Goal: Transaction & Acquisition: Purchase product/service

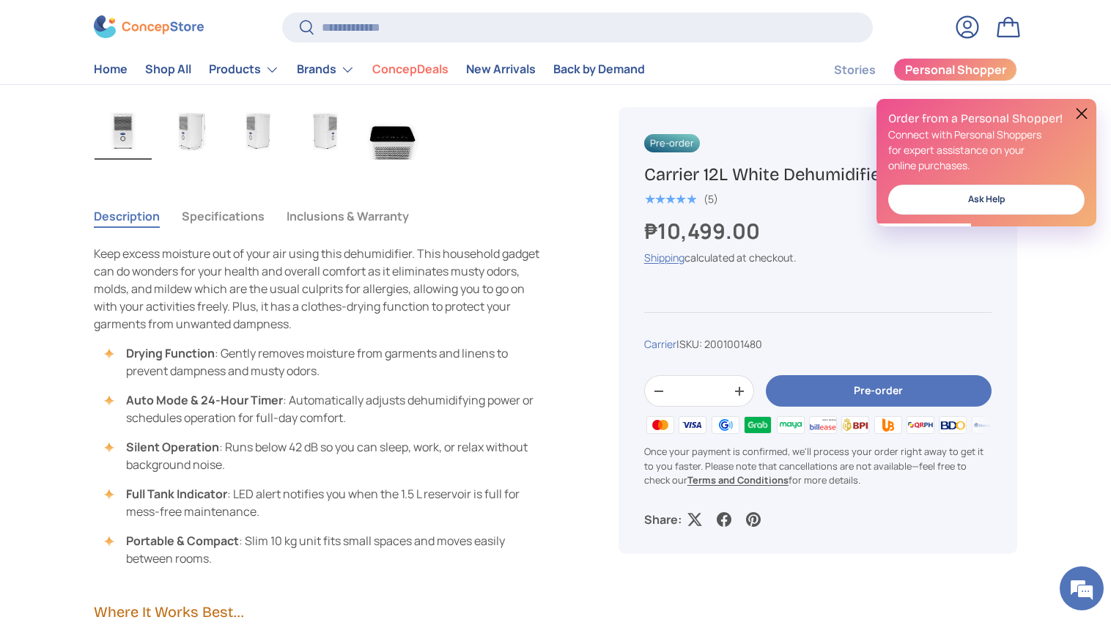
scroll to position [905, 0]
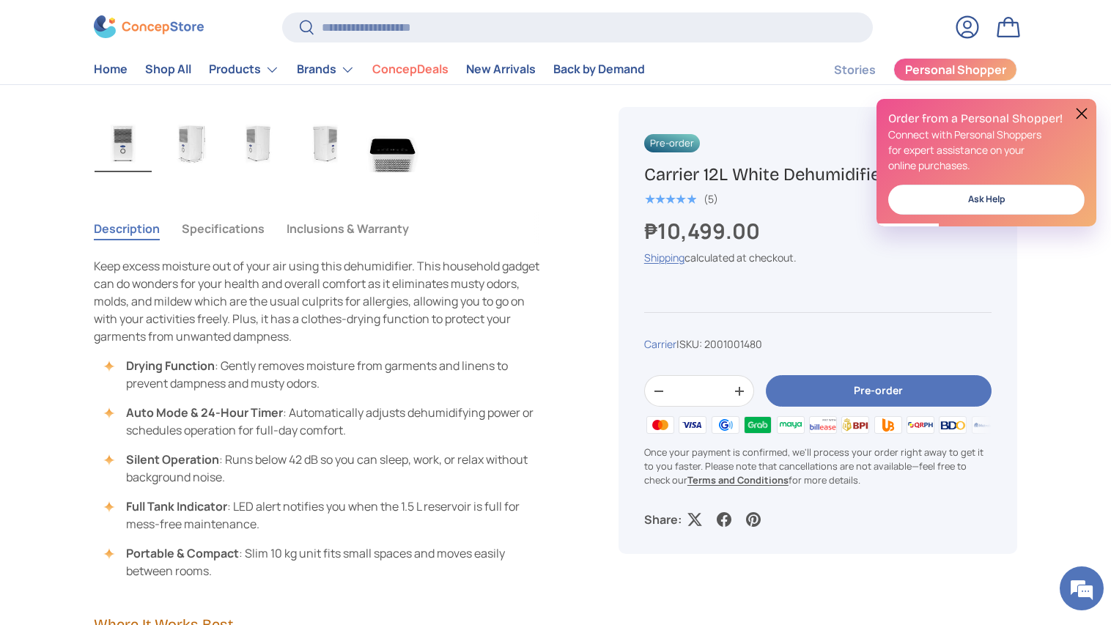
click at [243, 231] on button "Specifications" at bounding box center [223, 229] width 83 height 34
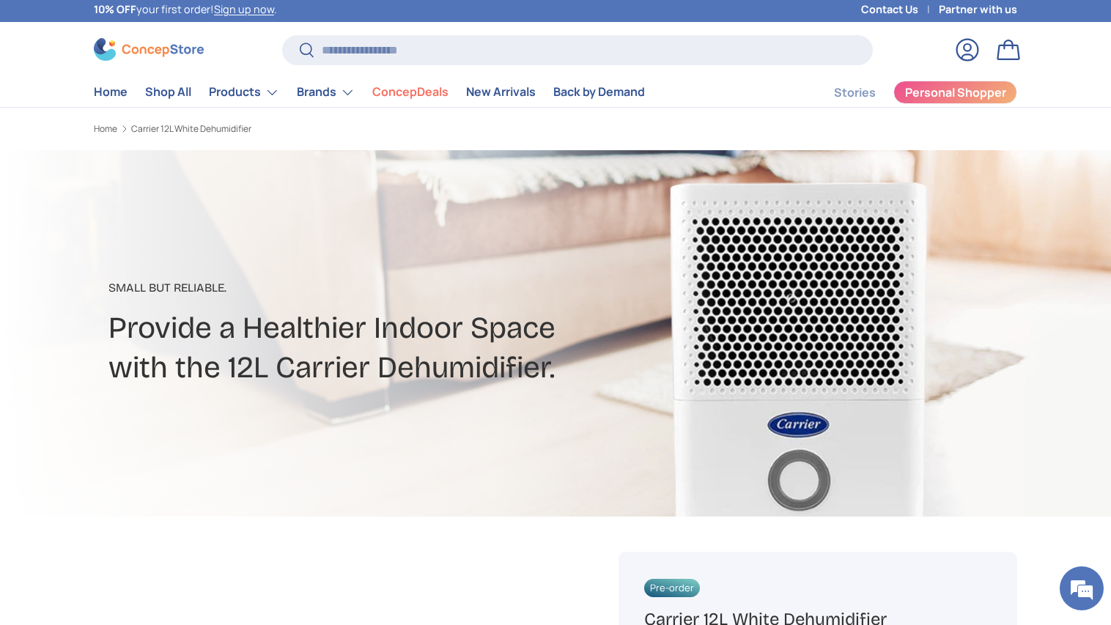
scroll to position [0, 0]
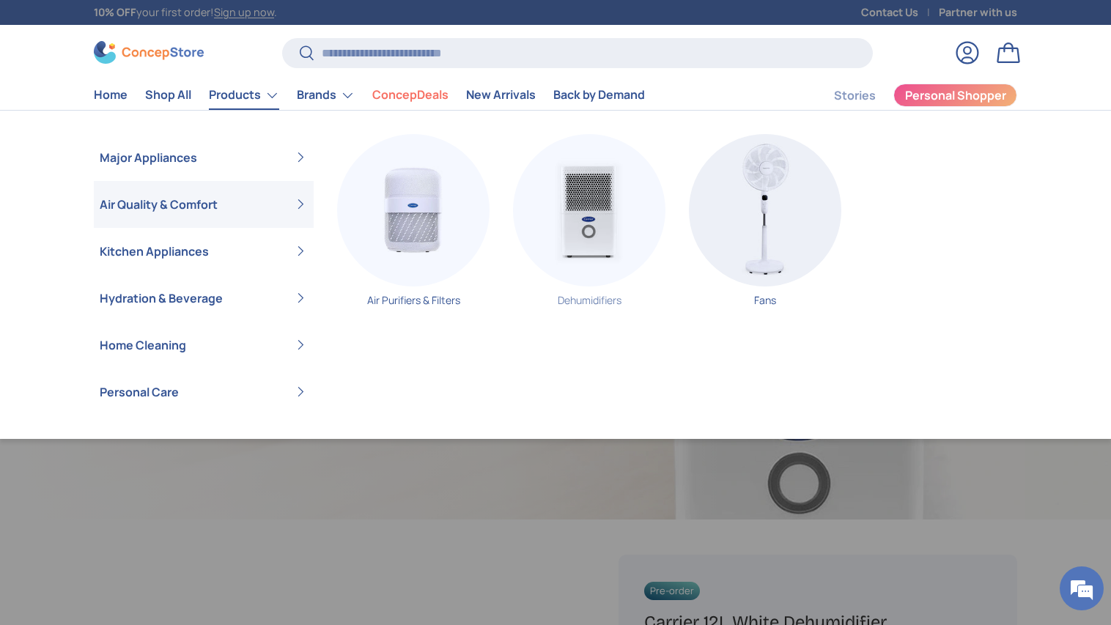
click at [558, 218] on img "Primary" at bounding box center [589, 210] width 152 height 152
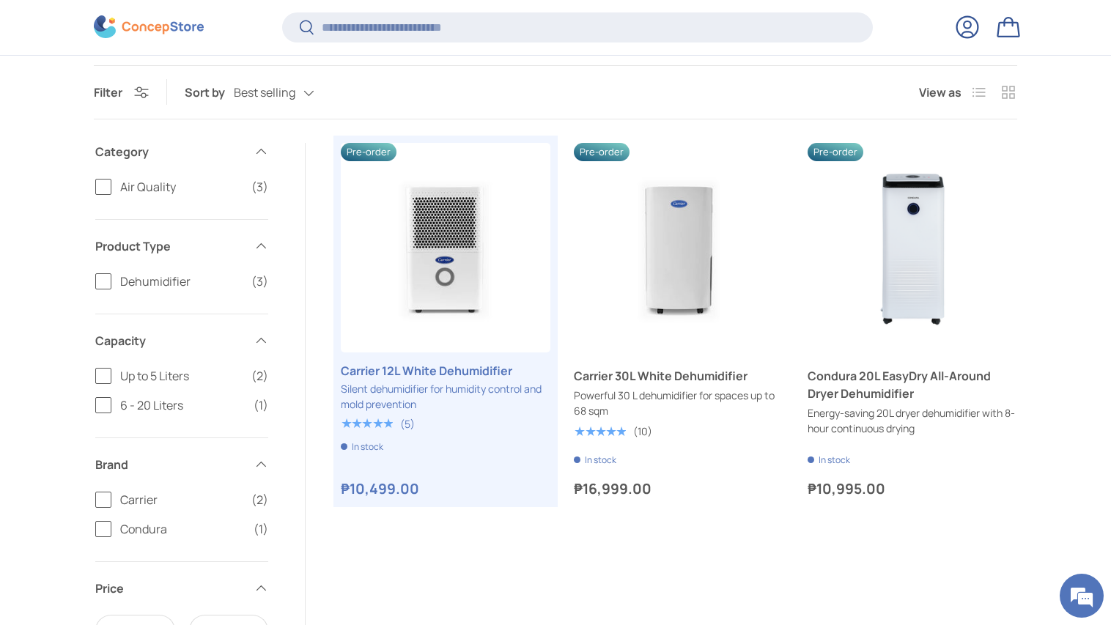
scroll to position [468, 0]
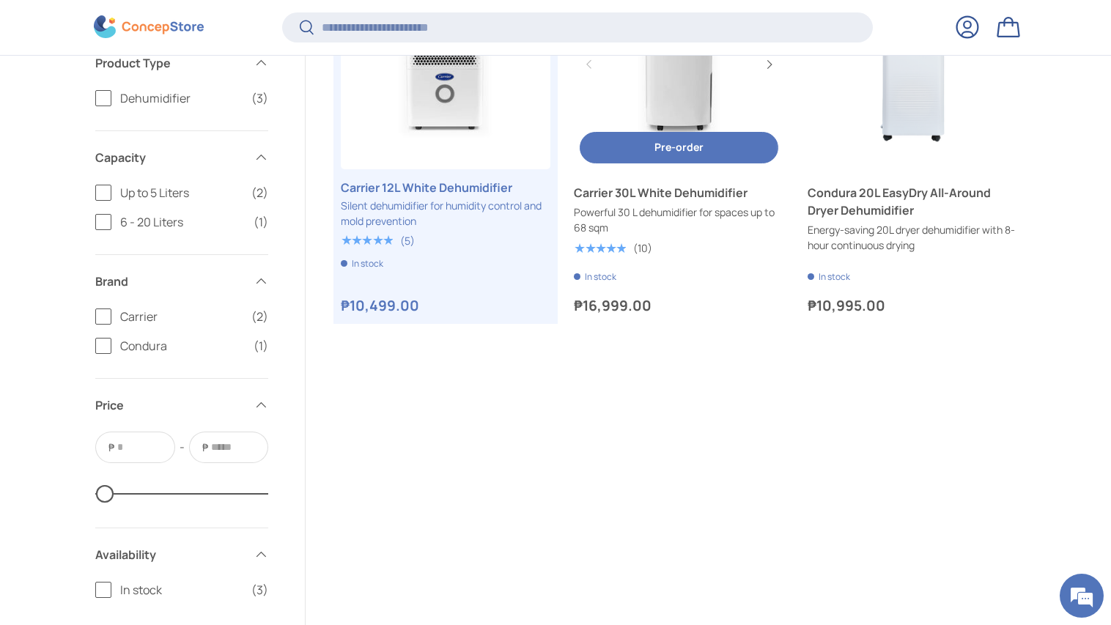
click at [672, 124] on link "Carrier 30L White Dehumidifier" at bounding box center [679, 65] width 210 height 210
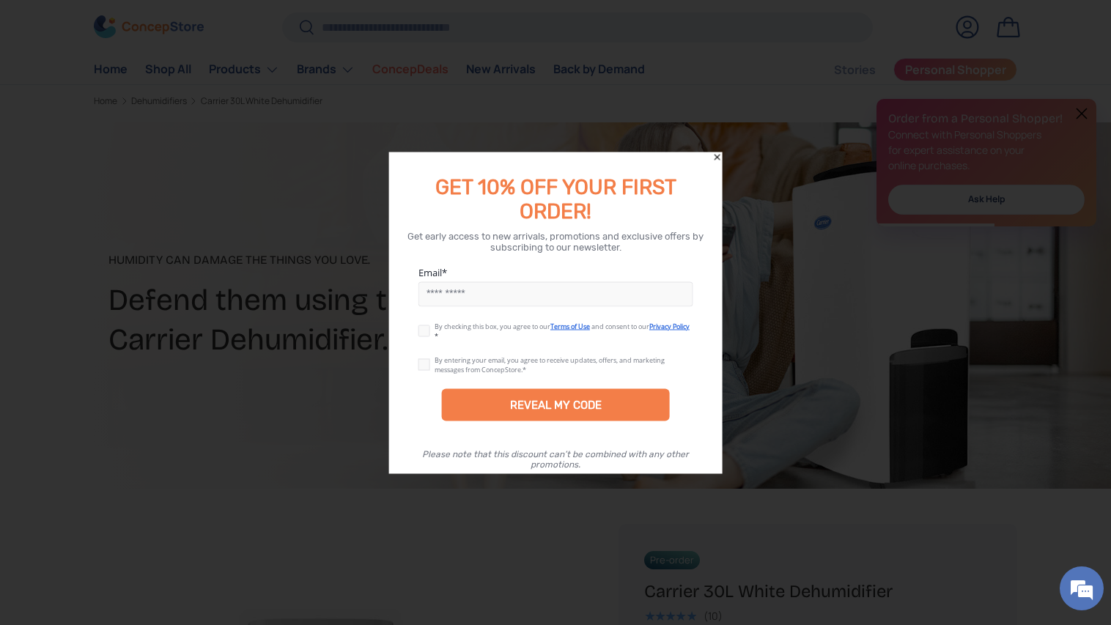
click at [717, 160] on icon "Close" at bounding box center [717, 157] width 10 height 10
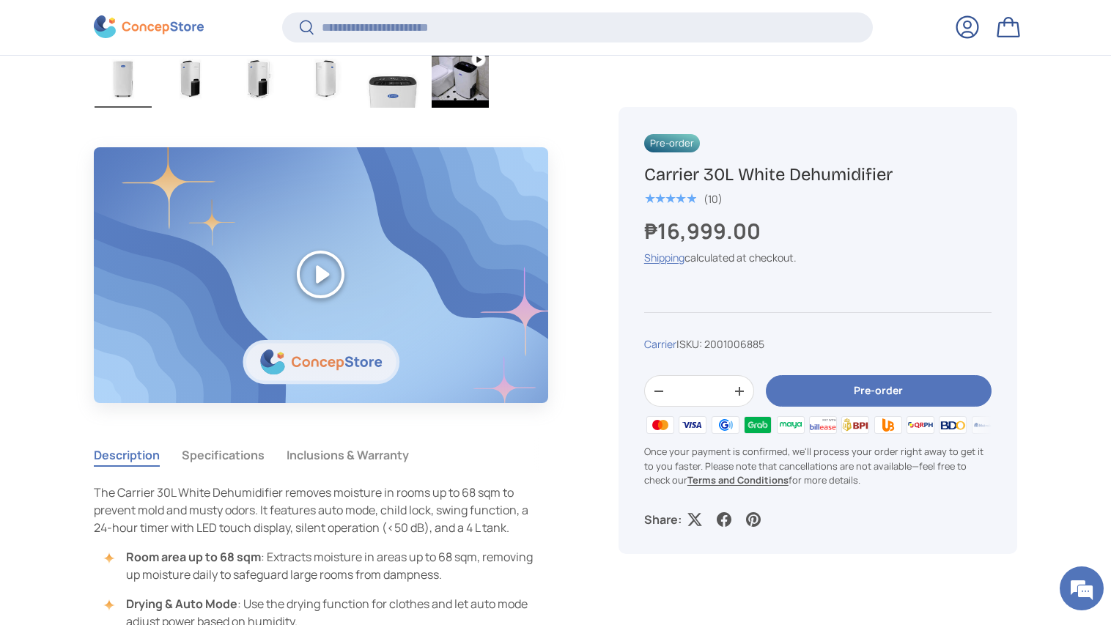
scroll to position [974, 0]
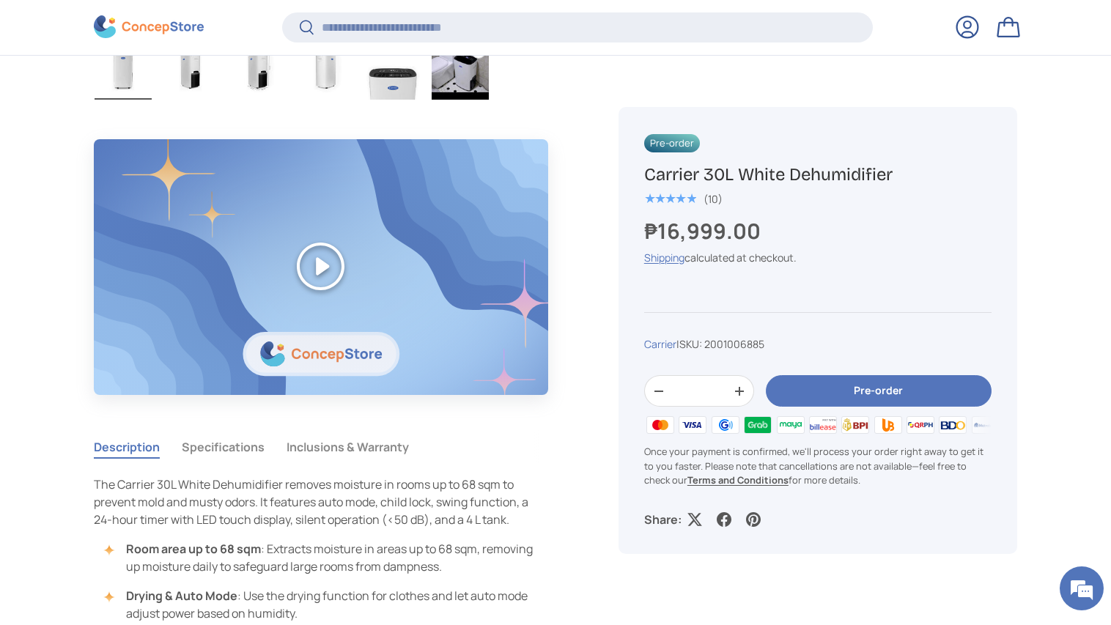
click at [374, 446] on button "Inclusions & Warranty" at bounding box center [348, 447] width 122 height 34
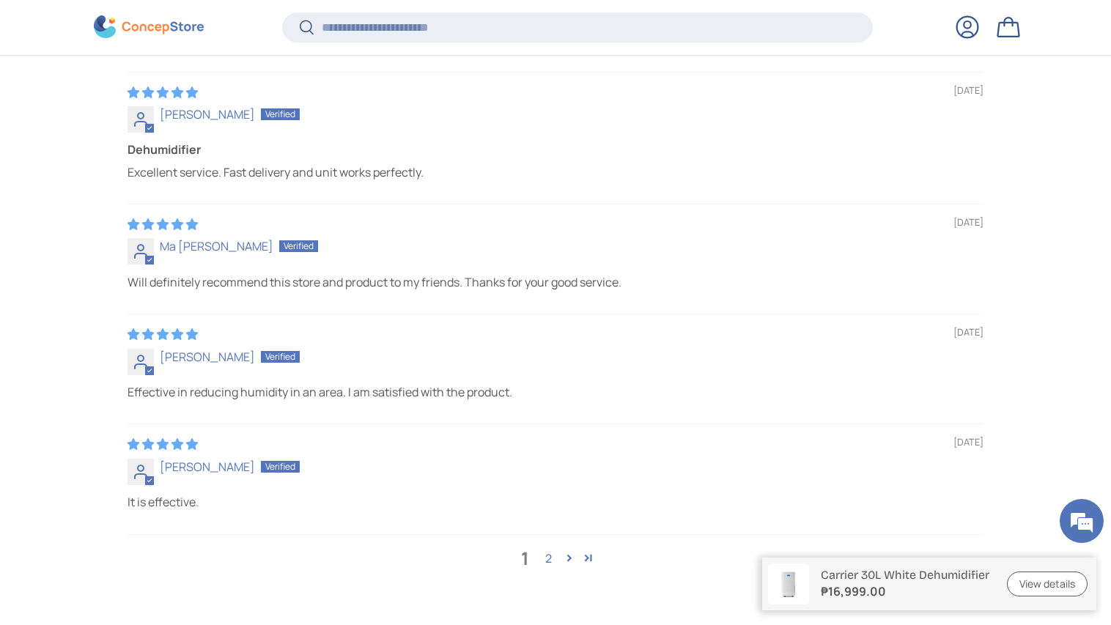
scroll to position [4097, 0]
click at [547, 549] on link "2" at bounding box center [547, 558] width 23 height 18
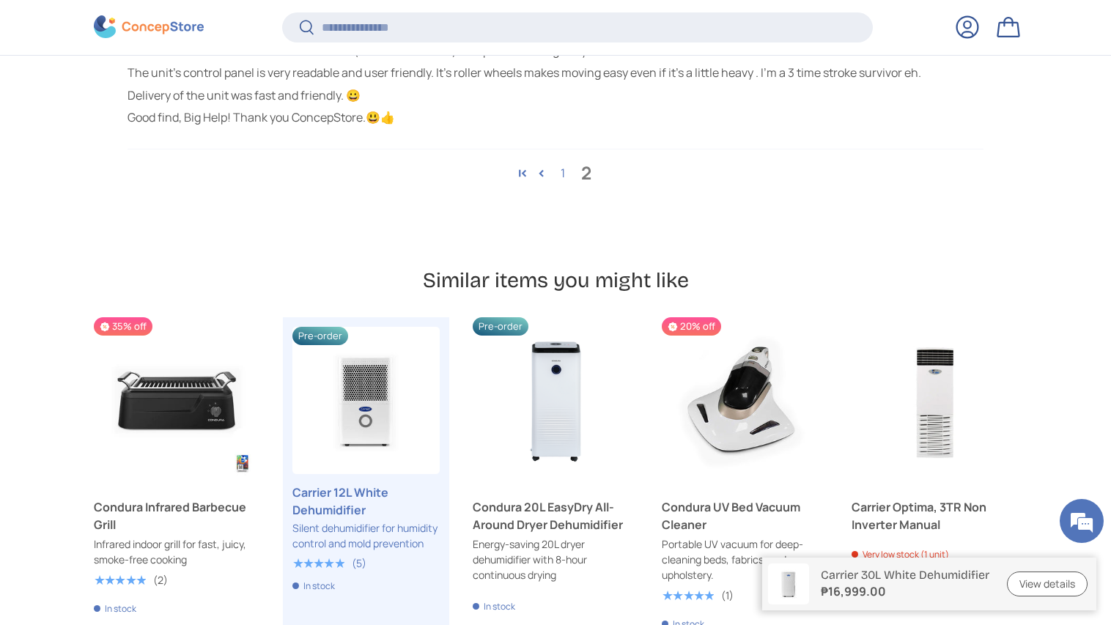
scroll to position [4726, 0]
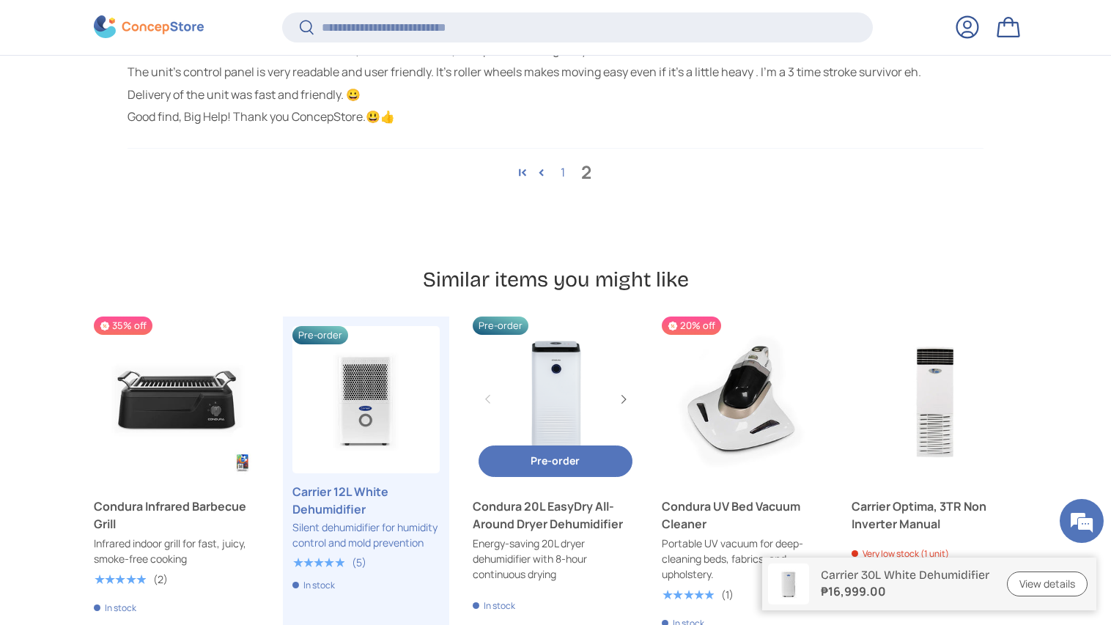
click at [520, 366] on link "Condura 20L EasyDry All-Around Dryer Dehumidifier" at bounding box center [556, 400] width 166 height 166
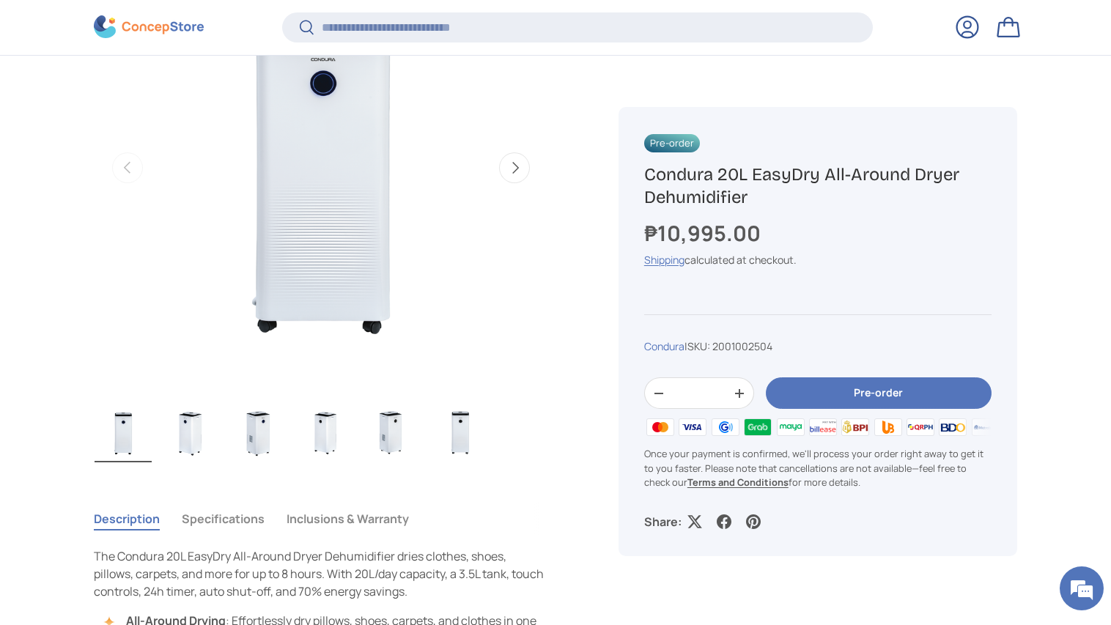
scroll to position [638, 0]
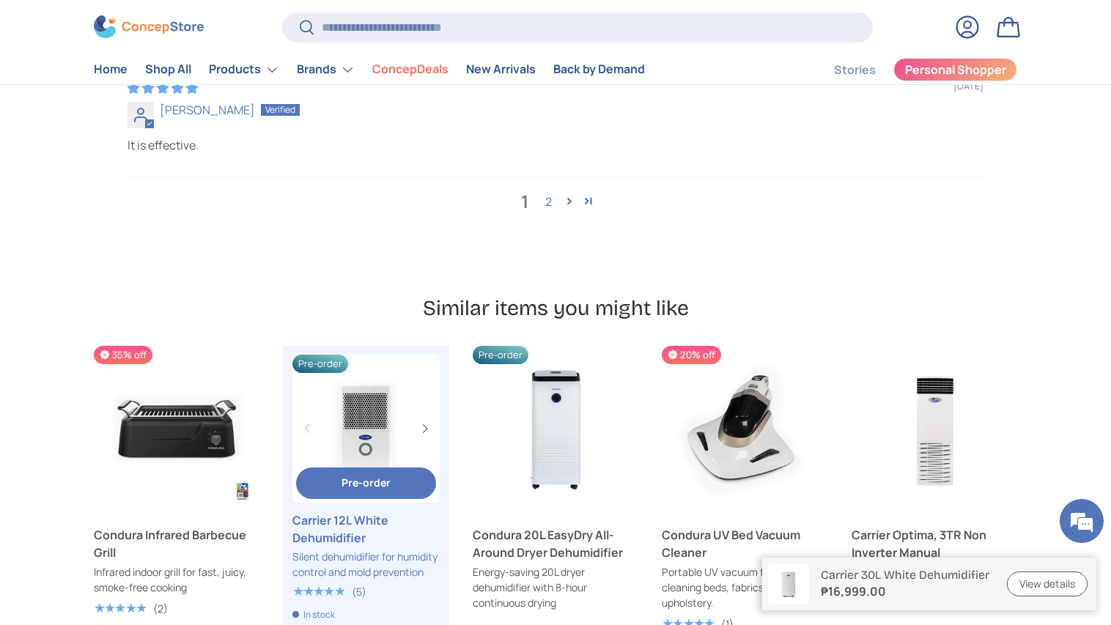
scroll to position [4730, 0]
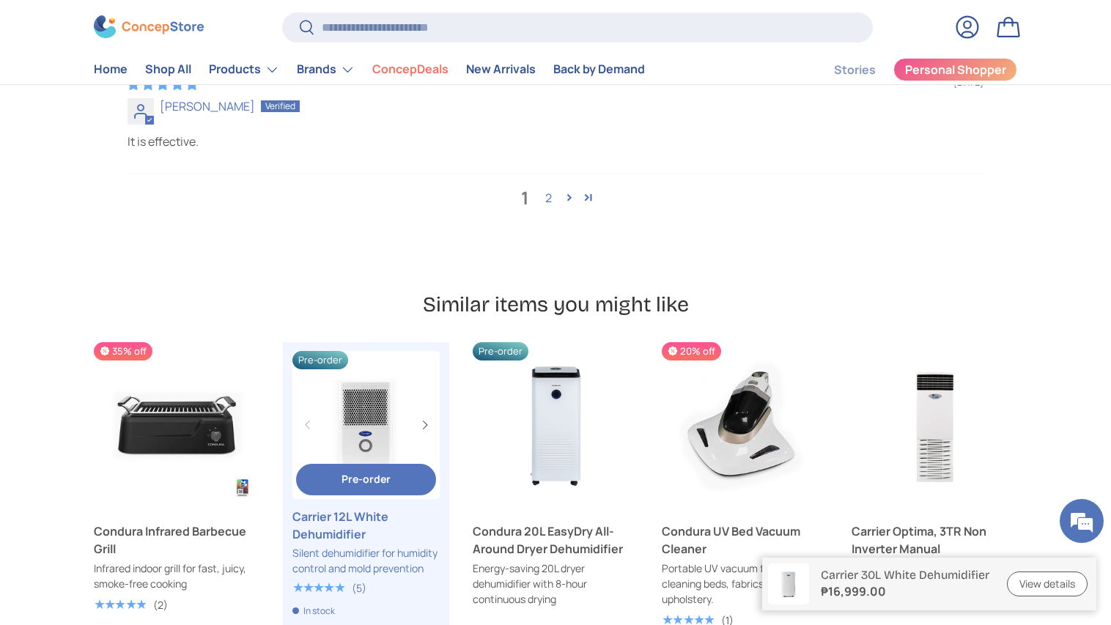
click at [363, 351] on link "Carrier 12L White Dehumidifier" at bounding box center [365, 424] width 147 height 147
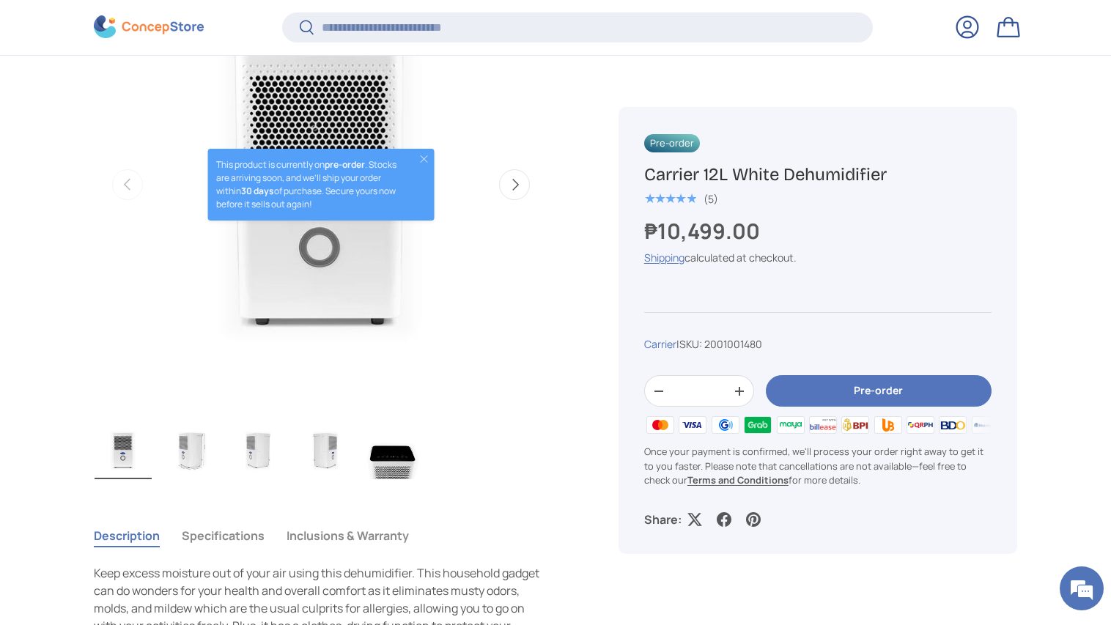
scroll to position [631, 0]
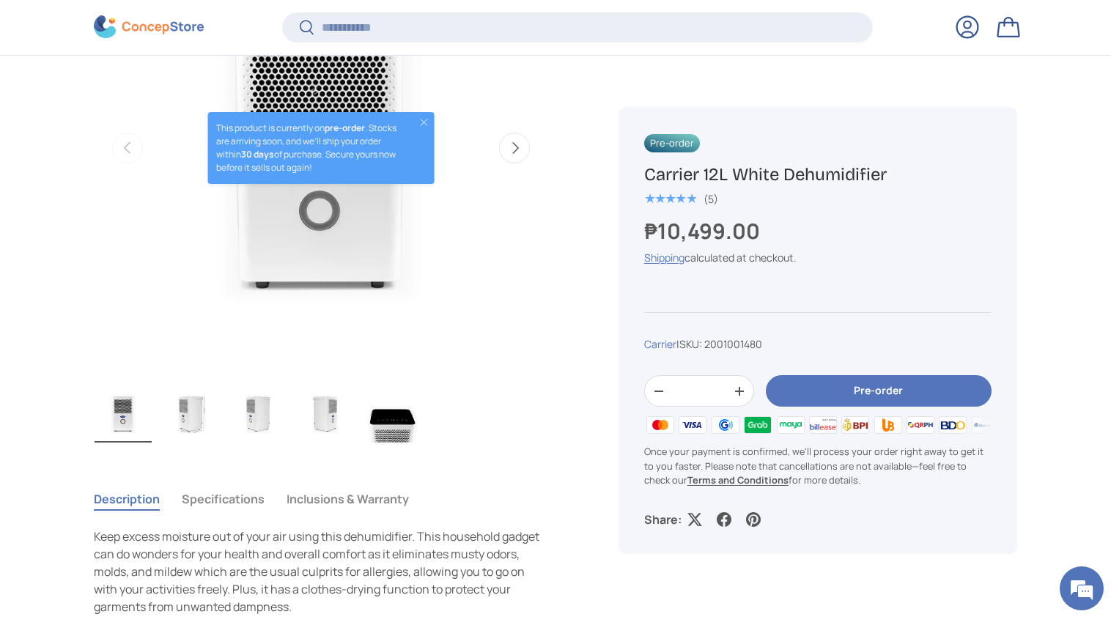
click at [830, 388] on button "Pre-order" at bounding box center [879, 391] width 226 height 32
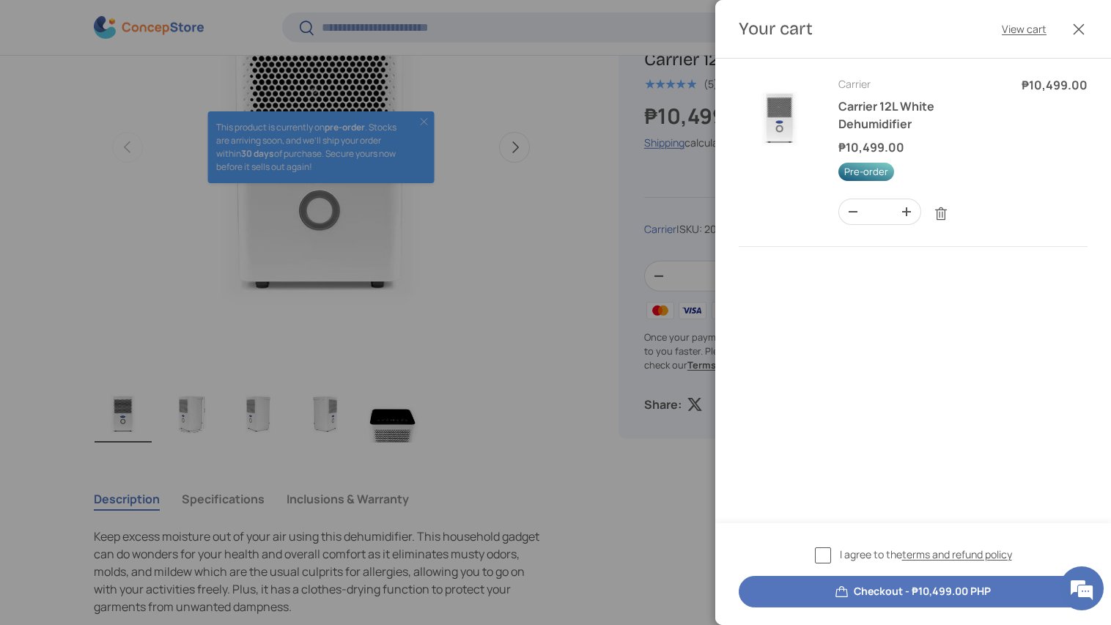
scroll to position [0, 0]
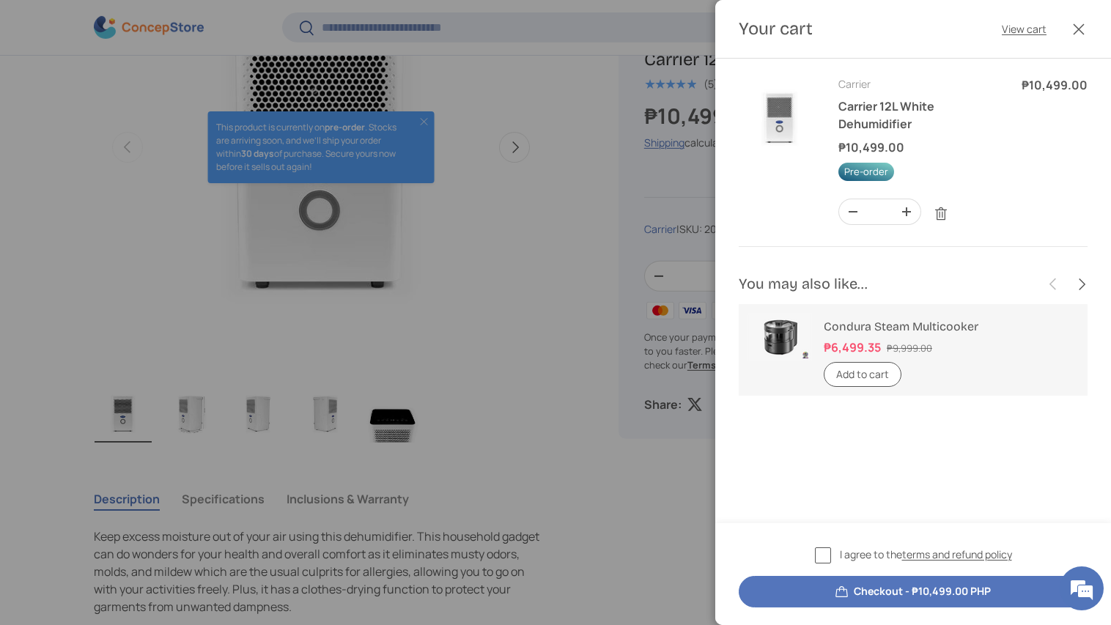
click at [528, 198] on div at bounding box center [555, 312] width 1111 height 625
